Goal: Information Seeking & Learning: Understand process/instructions

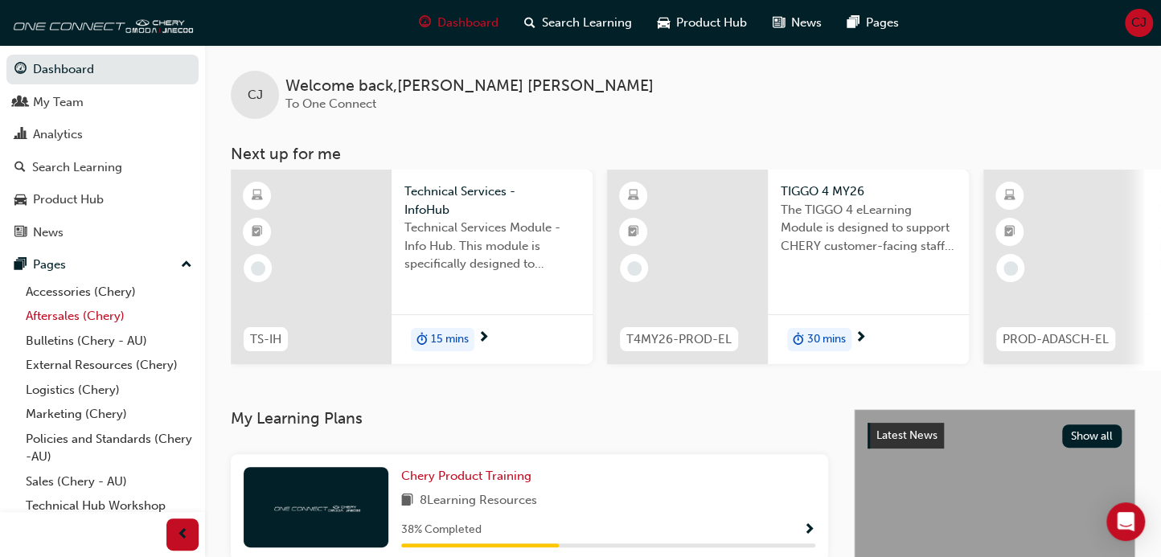
click at [100, 327] on link "Aftersales (Chery)" at bounding box center [108, 316] width 179 height 25
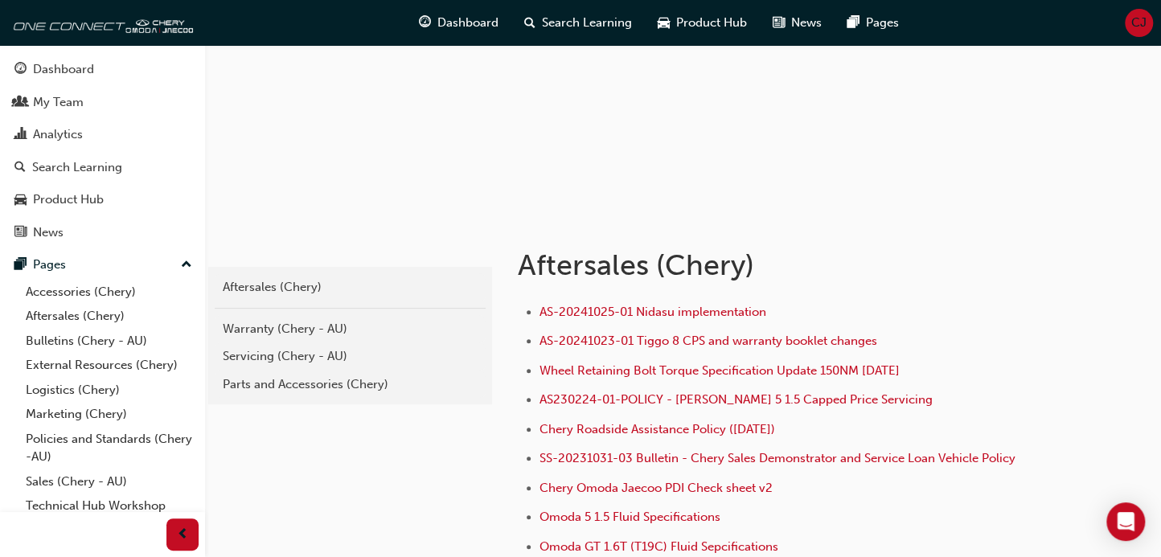
scroll to position [268, 0]
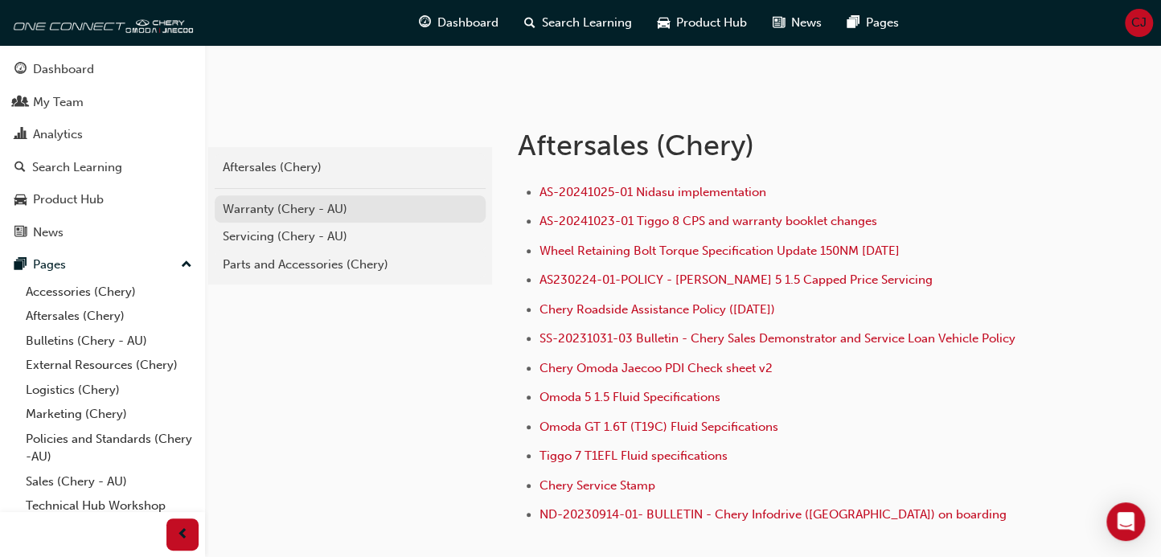
click at [281, 210] on div "Warranty (Chery - AU)" at bounding box center [350, 209] width 255 height 18
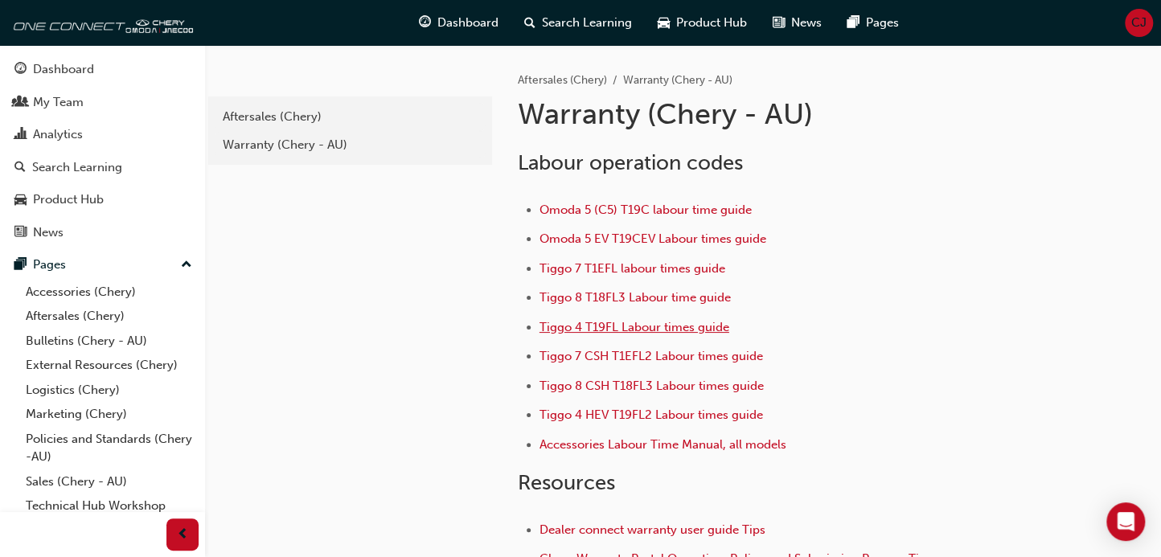
click at [601, 324] on span "Tiggo 4 T19FL Labour times guide" at bounding box center [634, 327] width 190 height 14
click at [584, 322] on span "Tiggo 4 T19FL Labour times guide" at bounding box center [634, 327] width 190 height 14
click at [622, 413] on span "Tiggo 4 HEV T19FL2 Labour times guide" at bounding box center [650, 415] width 223 height 14
click at [613, 320] on span "Tiggo 4 T19FL Labour times guide" at bounding box center [634, 327] width 190 height 14
click at [647, 300] on span "Tiggo 8 T18FL3 Labour time guide" at bounding box center [634, 297] width 191 height 14
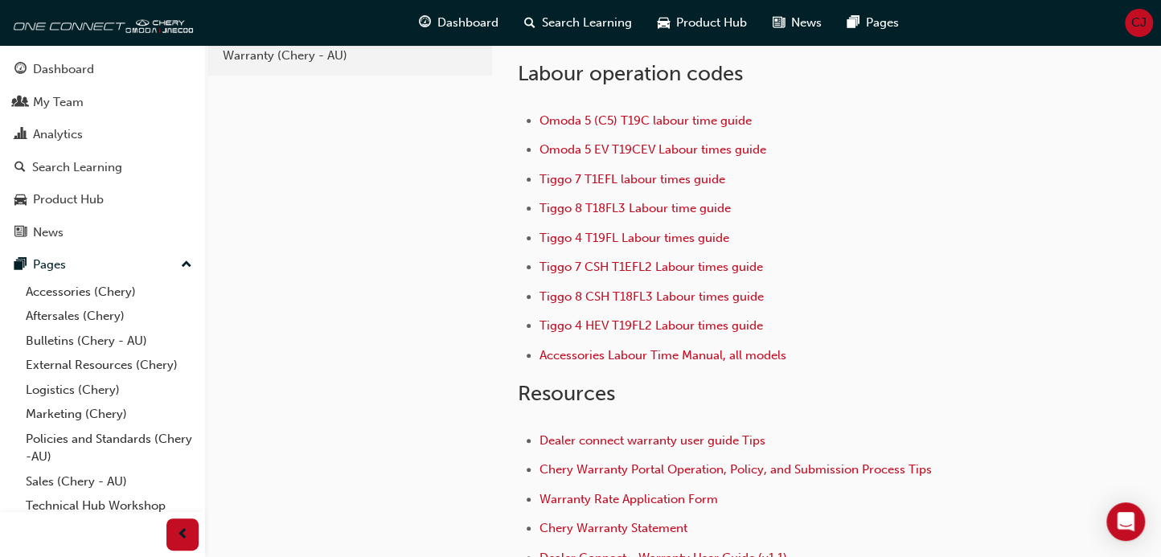
scroll to position [178, 0]
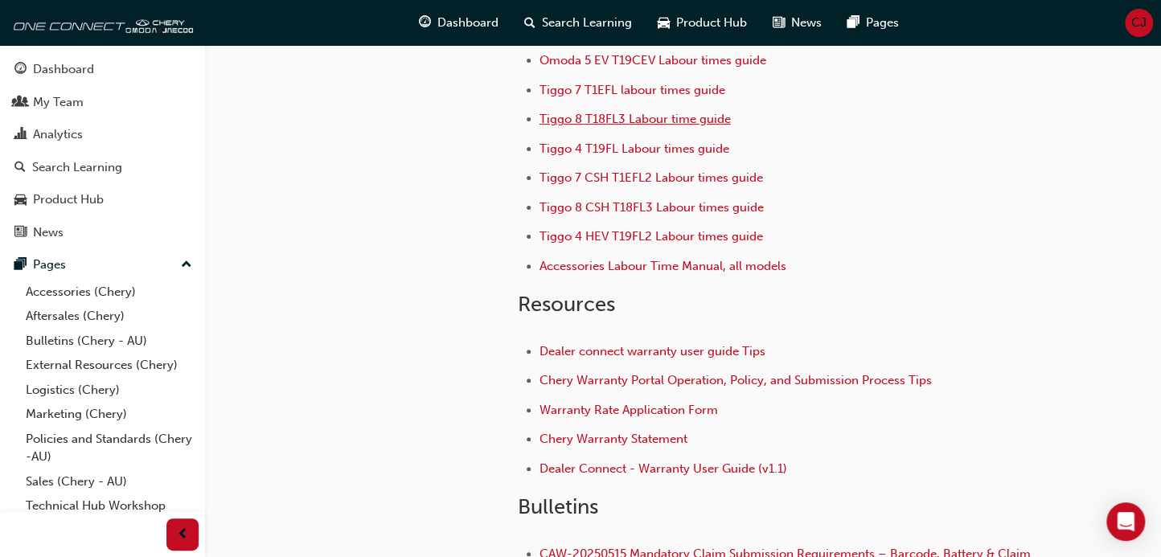
click at [615, 121] on span "Tiggo 8 T18FL3 Labour time guide" at bounding box center [634, 119] width 191 height 14
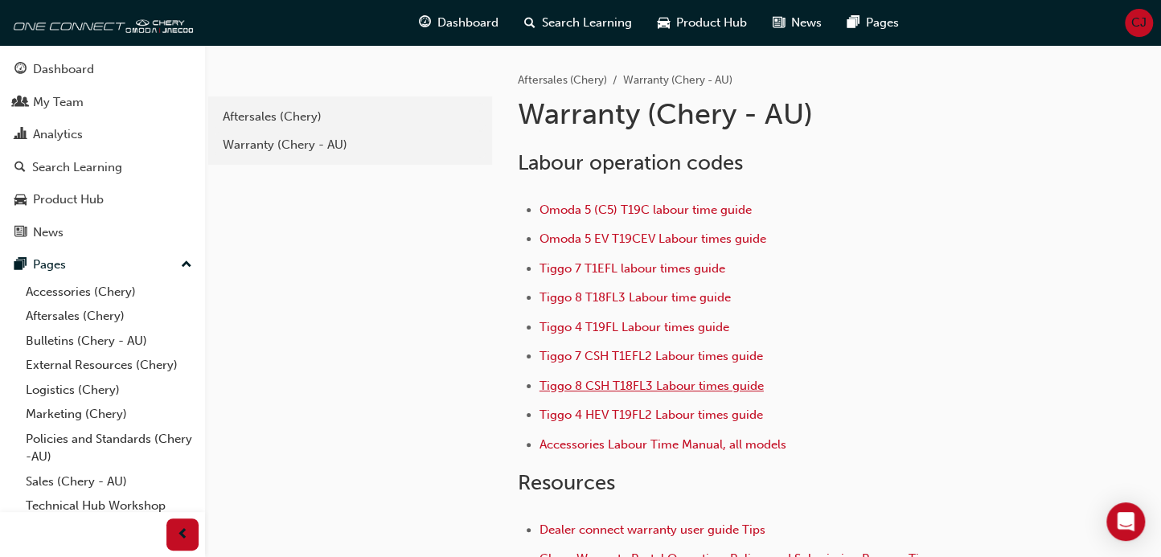
click at [609, 384] on span "Tiggo 8 CSH T18FL3 Labour times guide" at bounding box center [651, 386] width 224 height 14
click at [643, 295] on span "Tiggo 8 T18FL3 Labour time guide" at bounding box center [634, 297] width 191 height 14
click at [625, 294] on span "Tiggo 8 T18FL3 Labour time guide" at bounding box center [634, 297] width 191 height 14
click at [683, 383] on span "Tiggo 8 CSH T18FL3 Labour times guide" at bounding box center [651, 386] width 224 height 14
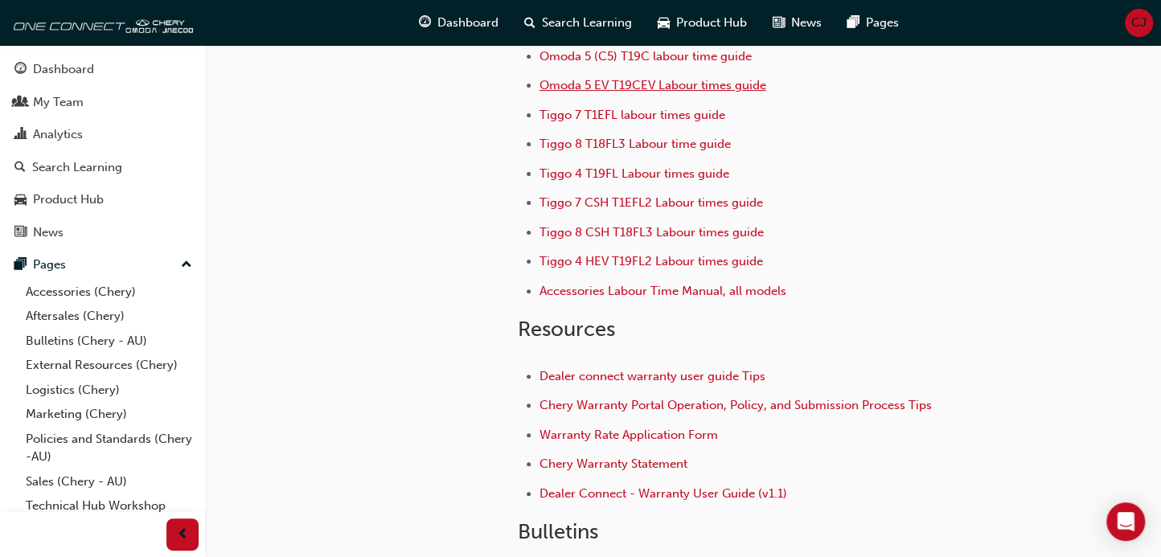
scroll to position [178, 0]
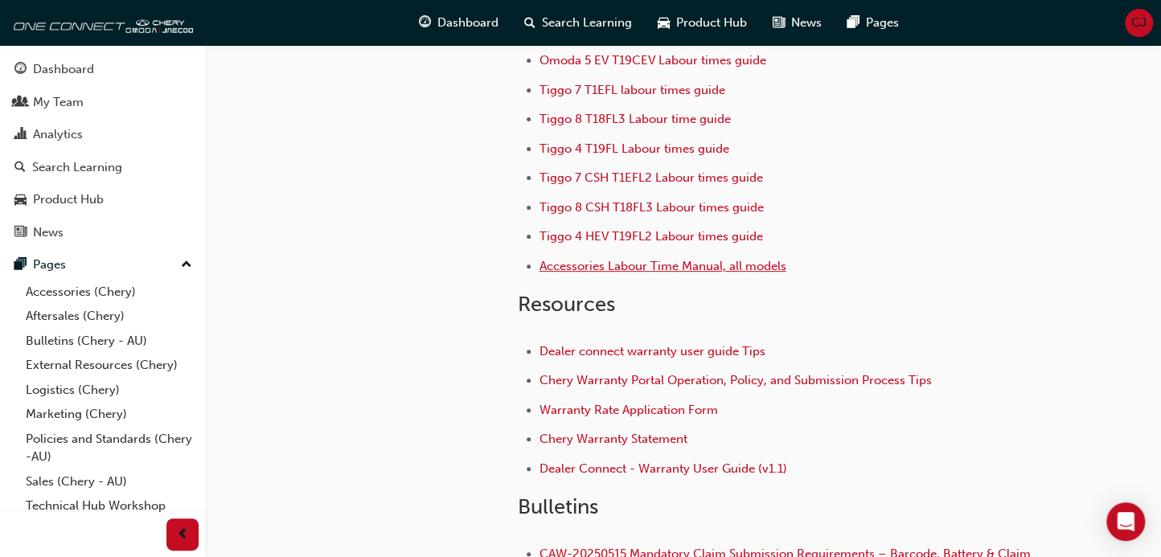
click at [629, 267] on span "Accessories Labour Time Manual, all models" at bounding box center [662, 266] width 247 height 14
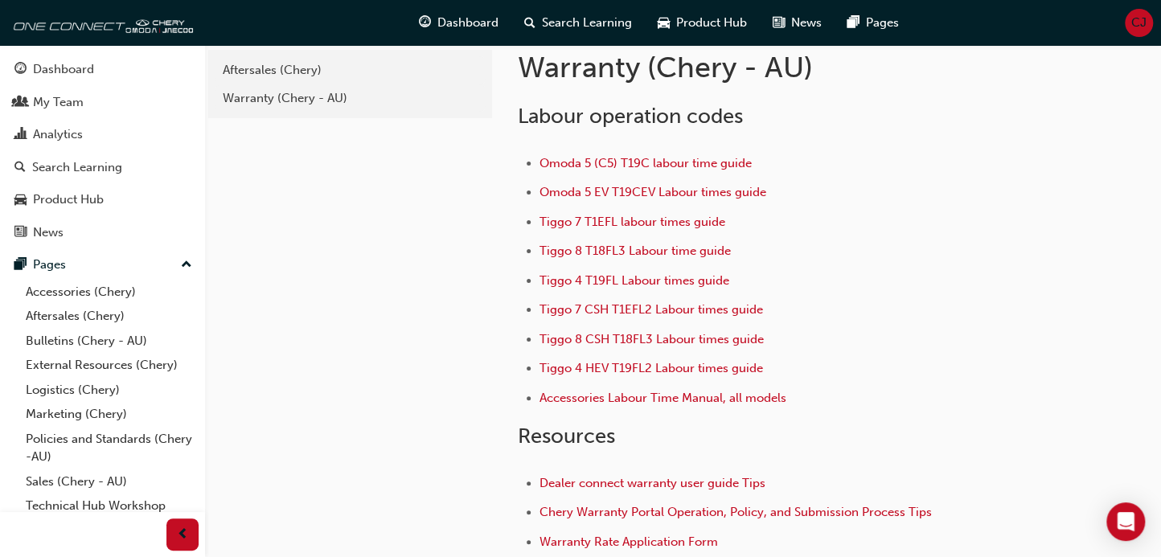
scroll to position [34, 0]
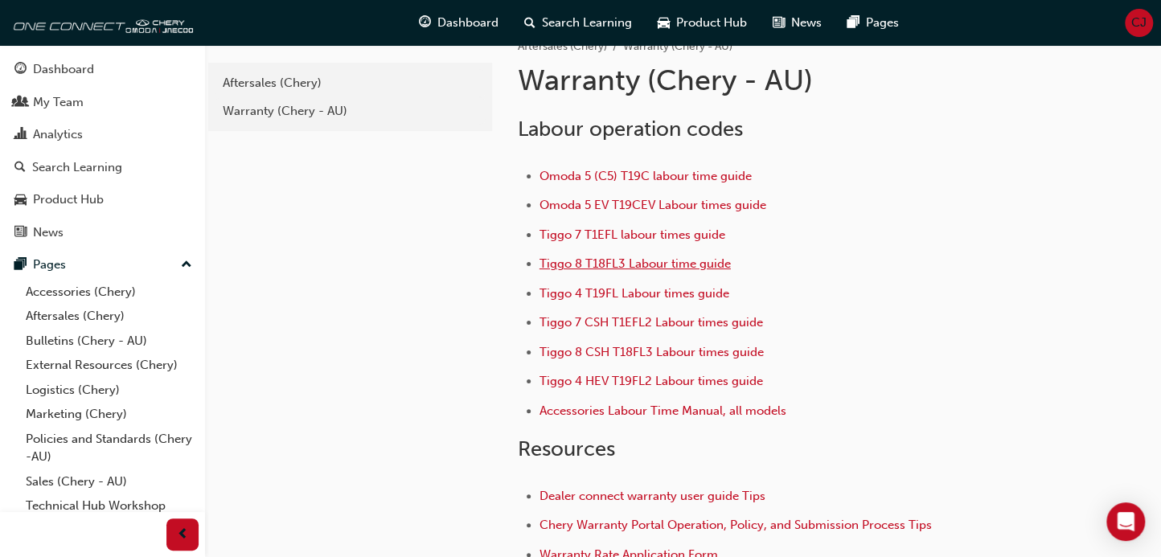
click at [610, 259] on span "Tiggo 8 T18FL3 Labour time guide" at bounding box center [634, 263] width 191 height 14
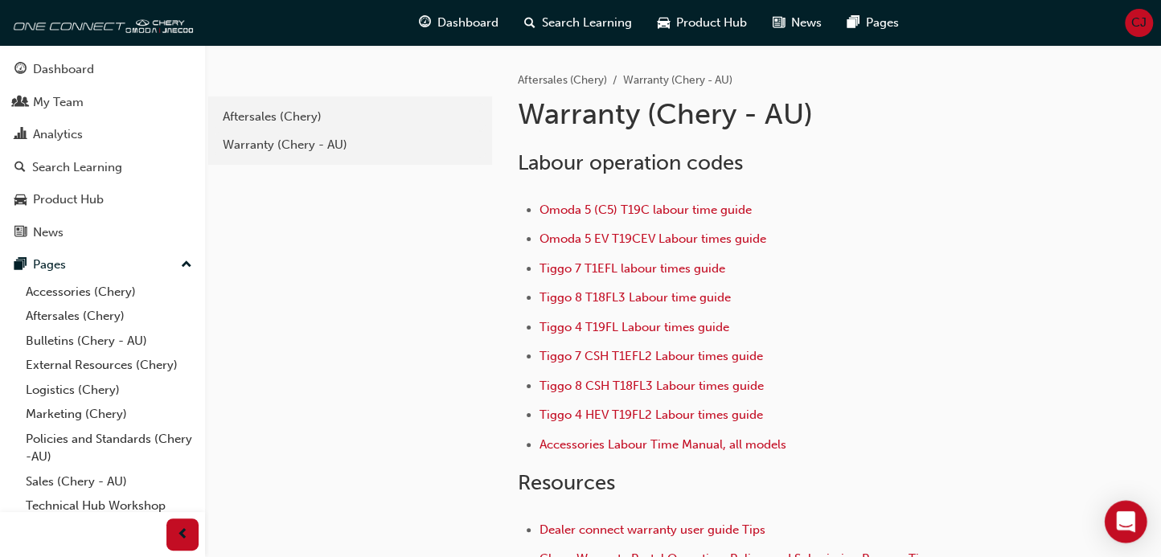
click at [1130, 508] on div "Open Intercom Messenger" at bounding box center [1126, 522] width 43 height 43
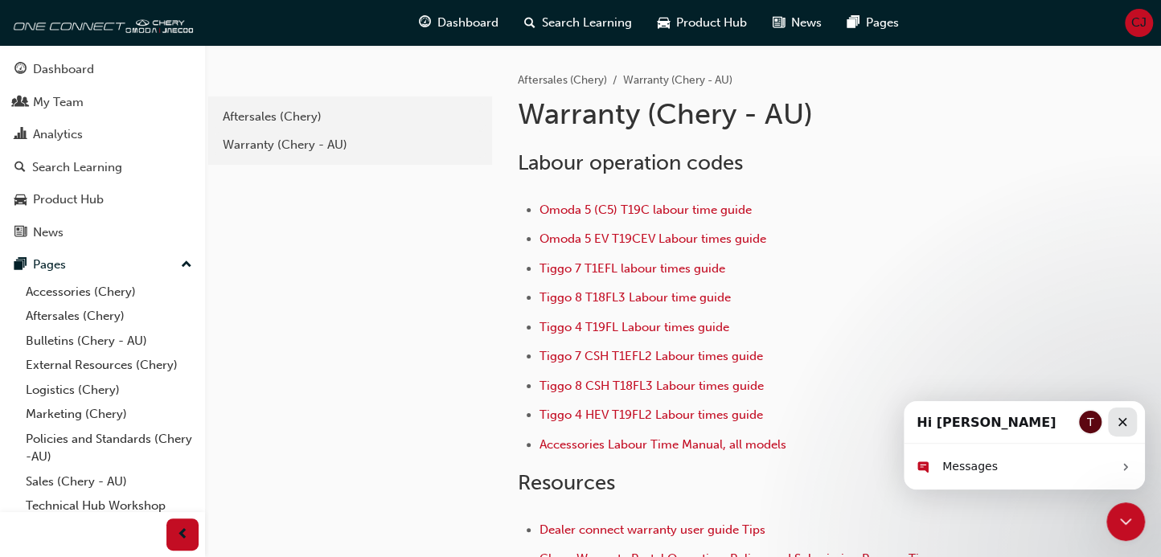
click at [1122, 423] on icon "Close" at bounding box center [1122, 422] width 9 height 9
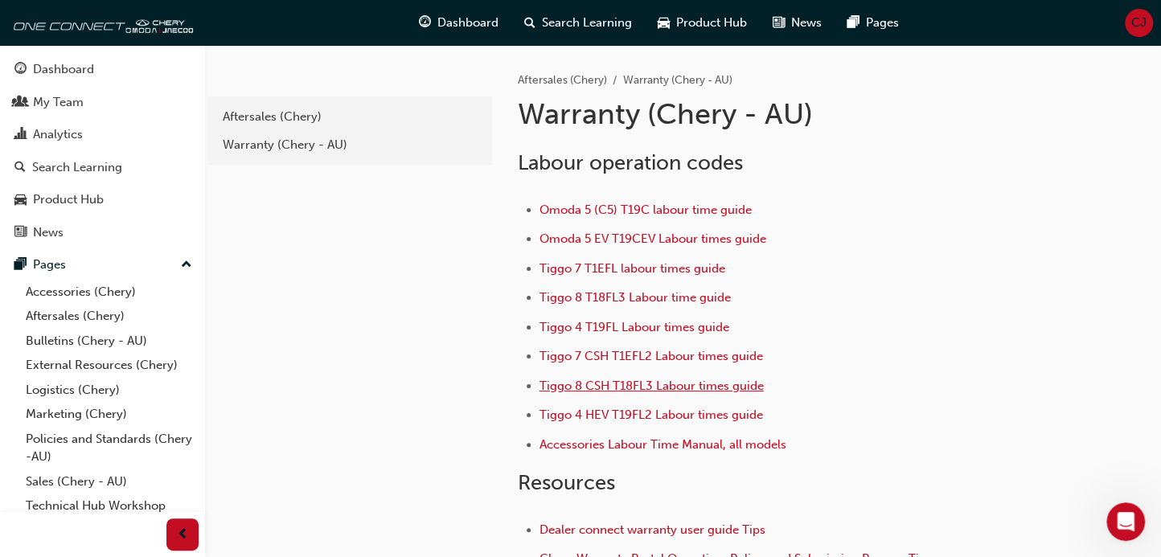
click at [655, 383] on span "Tiggo 8 CSH T18FL3 Labour times guide" at bounding box center [651, 386] width 224 height 14
drag, startPoint x: 630, startPoint y: 287, endPoint x: 630, endPoint y: 297, distance: 9.6
click at [630, 288] on li "Tiggo 8 T18FL3 Labour time guide" at bounding box center [789, 299] width 501 height 23
click at [630, 297] on span "Tiggo 8 T18FL3 Labour time guide" at bounding box center [634, 297] width 191 height 14
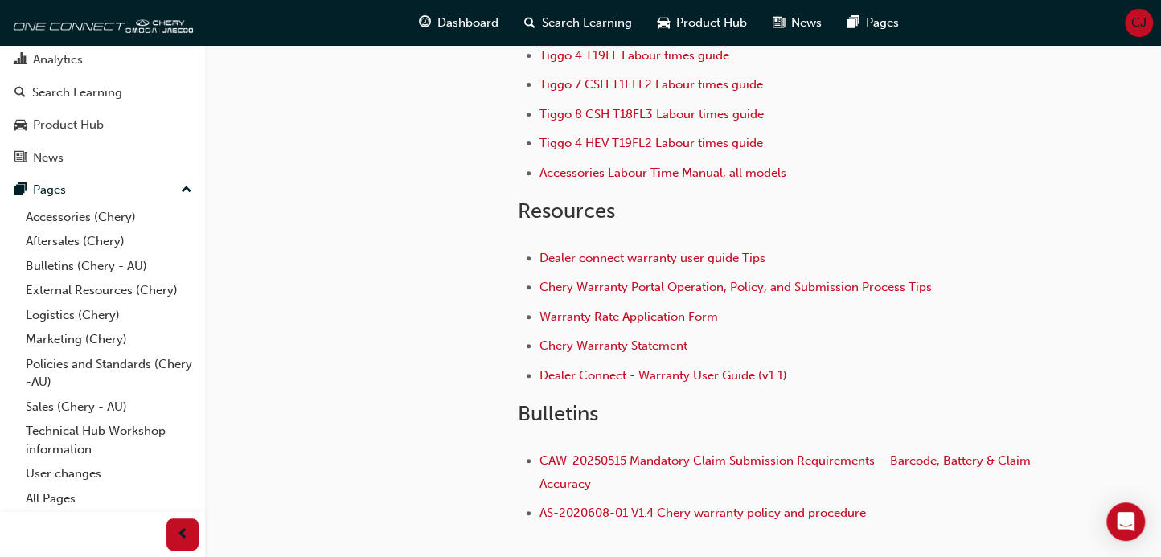
scroll to position [357, 0]
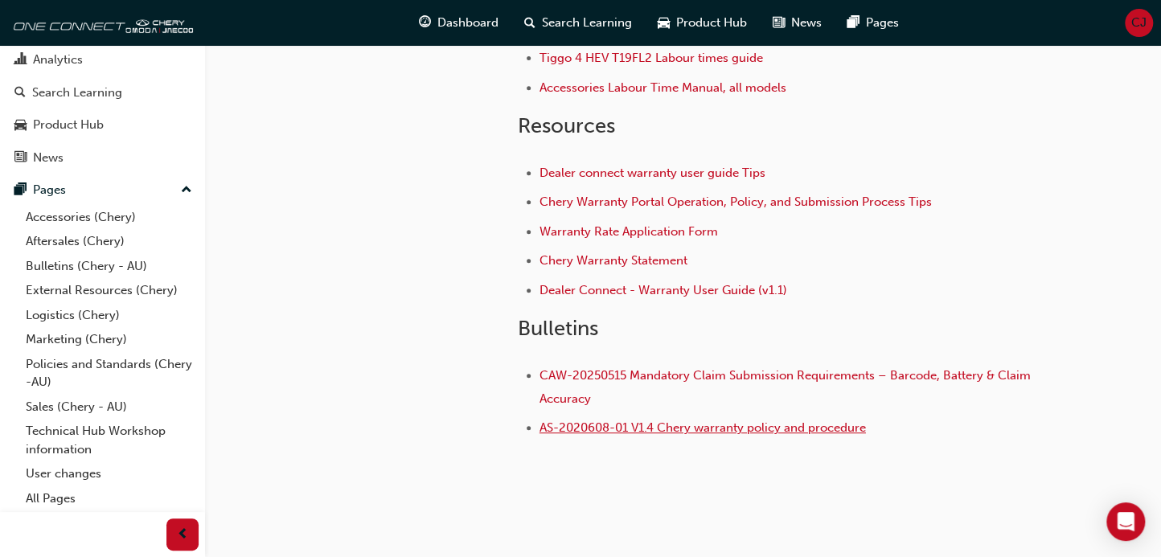
click at [655, 422] on span "AS-2020608-01 V1.4 Chery warranty policy and procedure" at bounding box center [702, 427] width 326 height 14
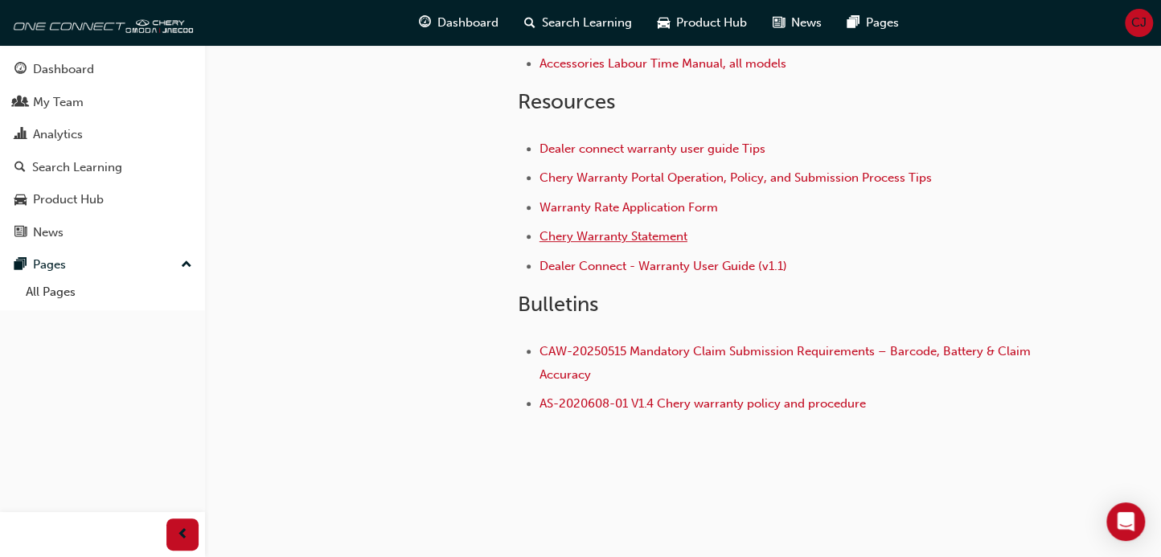
scroll to position [391, 0]
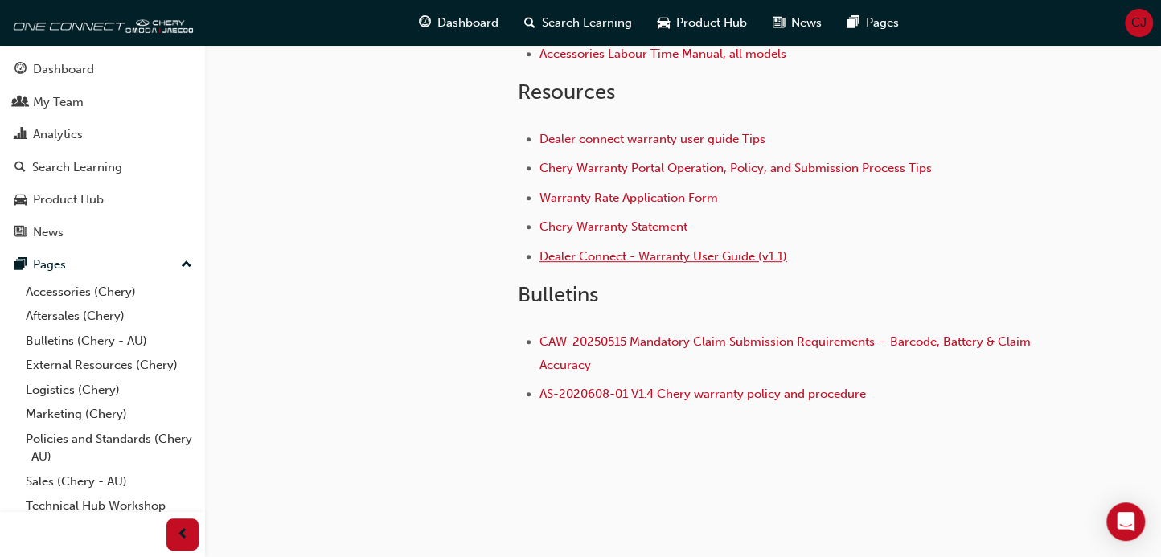
click at [652, 250] on span "Dealer Connect - Warranty User Guide (v1.1)" at bounding box center [663, 256] width 248 height 14
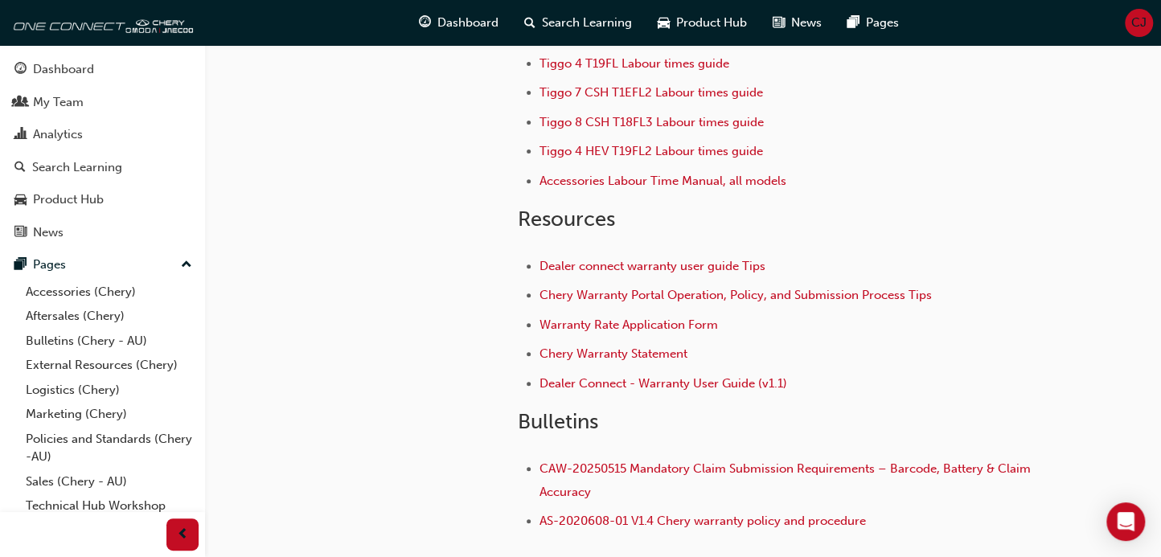
scroll to position [391, 0]
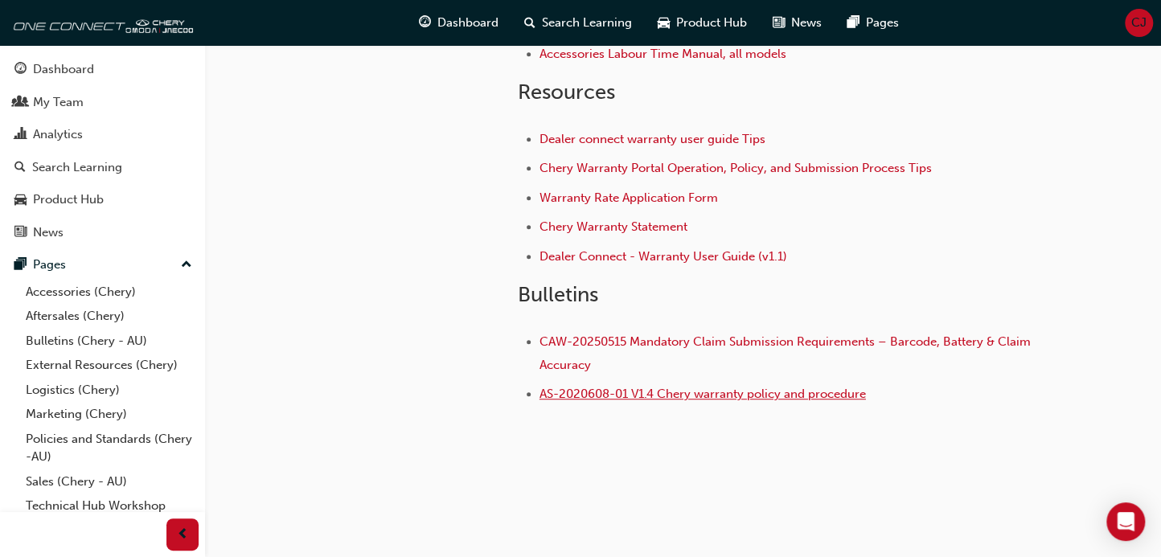
click at [685, 387] on span "AS-2020608-01 V1.4 Chery warranty policy and procedure" at bounding box center [702, 394] width 326 height 14
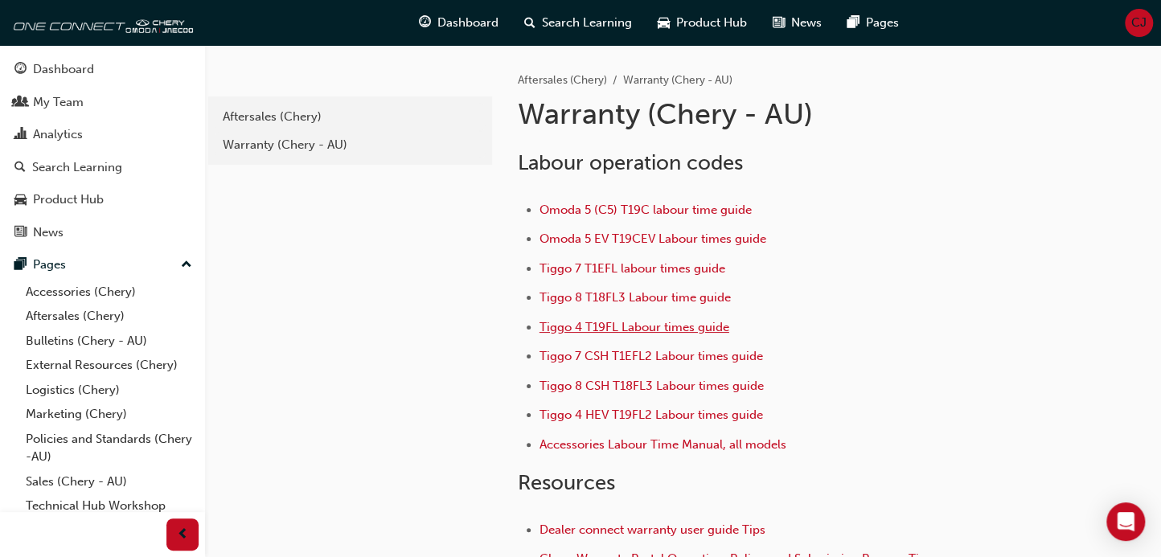
click at [593, 322] on span "Tiggo 4 T19FL Labour times guide" at bounding box center [634, 327] width 190 height 14
click at [654, 410] on span "Tiggo 4 HEV T19FL2 Labour times guide" at bounding box center [650, 415] width 223 height 14
click at [643, 273] on span "Tiggo 7 T1EFL labour times guide" at bounding box center [632, 268] width 186 height 14
click at [606, 326] on span "Tiggo 4 T19FL Labour times guide" at bounding box center [634, 327] width 190 height 14
